Goal: Transaction & Acquisition: Purchase product/service

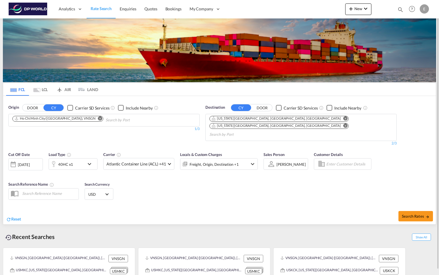
click at [98, 117] on md-icon "Remove" at bounding box center [100, 118] width 4 height 4
click at [344, 123] on md-icon "Remove" at bounding box center [346, 125] width 4 height 4
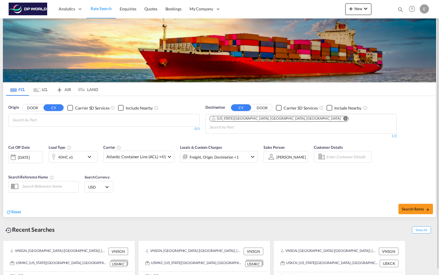
click at [344, 117] on md-icon "Remove" at bounding box center [346, 118] width 4 height 4
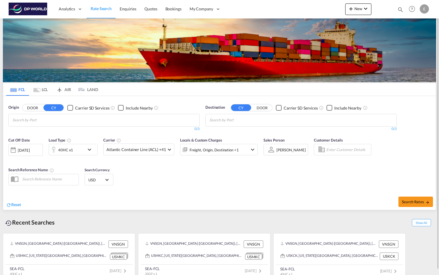
click at [67, 118] on md-chips-wrap "Chips container with autocompletion. Enter the text area, type text to search, …" at bounding box center [41, 119] width 58 height 11
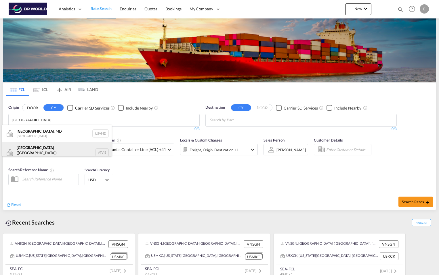
type input "[GEOGRAPHIC_DATA]"
click at [50, 152] on div "[GEOGRAPHIC_DATA] ([GEOGRAPHIC_DATA]) [GEOGRAPHIC_DATA] ATVIE" at bounding box center [56, 152] width 109 height 21
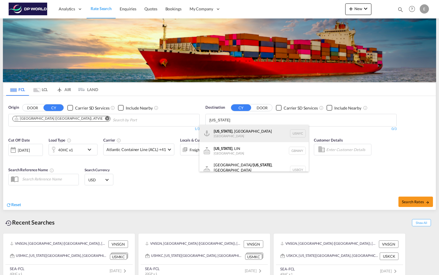
type input "[US_STATE]"
click at [229, 134] on div "[US_STATE] , [GEOGRAPHIC_DATA] [GEOGRAPHIC_DATA] USNYC" at bounding box center [253, 133] width 109 height 17
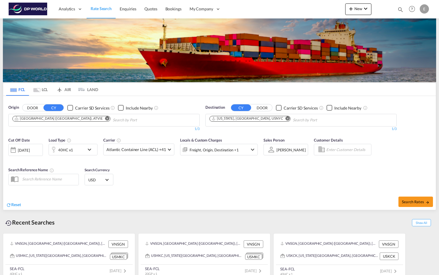
click at [90, 150] on md-icon "icon-chevron-down" at bounding box center [91, 149] width 10 height 7
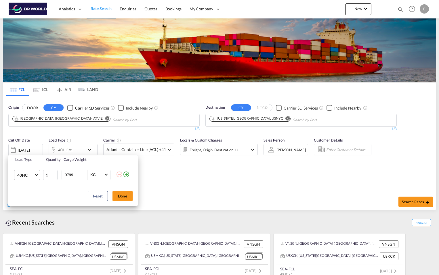
click at [37, 174] on span "Choose: \a40HC" at bounding box center [36, 173] width 3 height 3
click at [30, 145] on md-option "20GP" at bounding box center [32, 147] width 39 height 14
drag, startPoint x: 76, startPoint y: 173, endPoint x: 64, endPoint y: 174, distance: 12.4
click at [64, 174] on div "9799 KG KG" at bounding box center [86, 175] width 49 height 10
type input "20000"
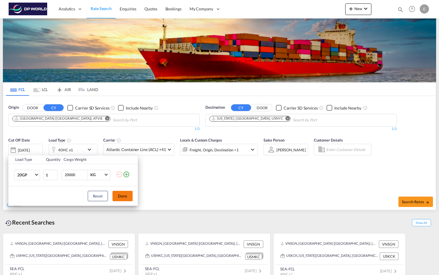
click at [123, 193] on button "Done" at bounding box center [123, 196] width 20 height 10
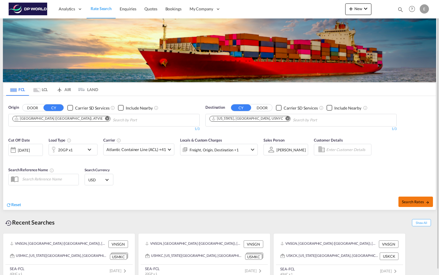
click at [404, 201] on span "Search Rates" at bounding box center [416, 201] width 28 height 5
type input "ATVIE to USNYC / [DATE]"
